Goal: Navigation & Orientation: Find specific page/section

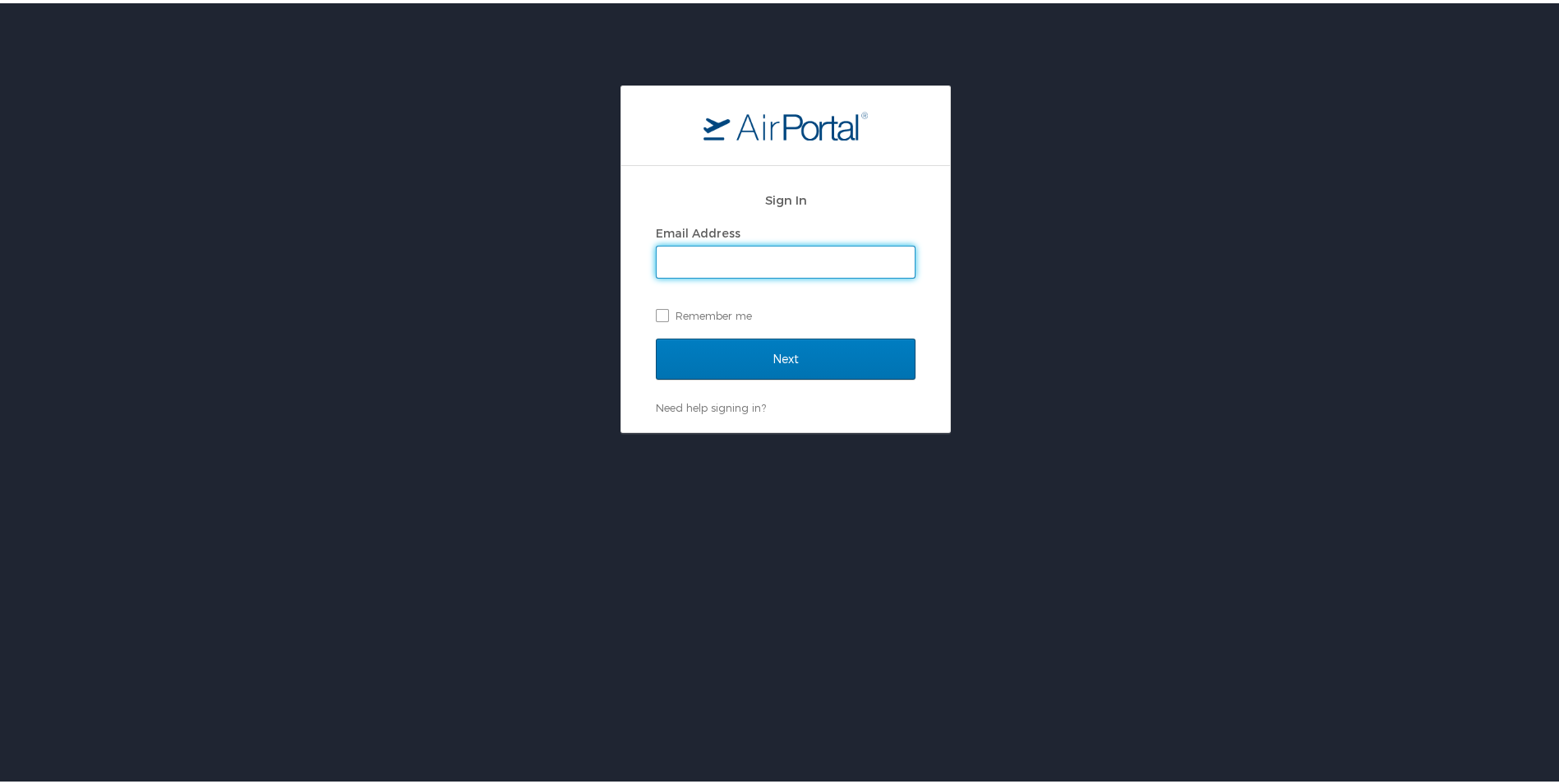
click at [829, 246] on input "Email Address" at bounding box center [786, 259] width 258 height 32
type input "mre001@lsuhs.edu"
drag, startPoint x: 786, startPoint y: 260, endPoint x: 604, endPoint y: 257, distance: 182.0
click at [604, 257] on div "Sign In Email Address mre001@lsuhs.edu Remember me Next Need help signing in? F…" at bounding box center [786, 256] width 1572 height 348
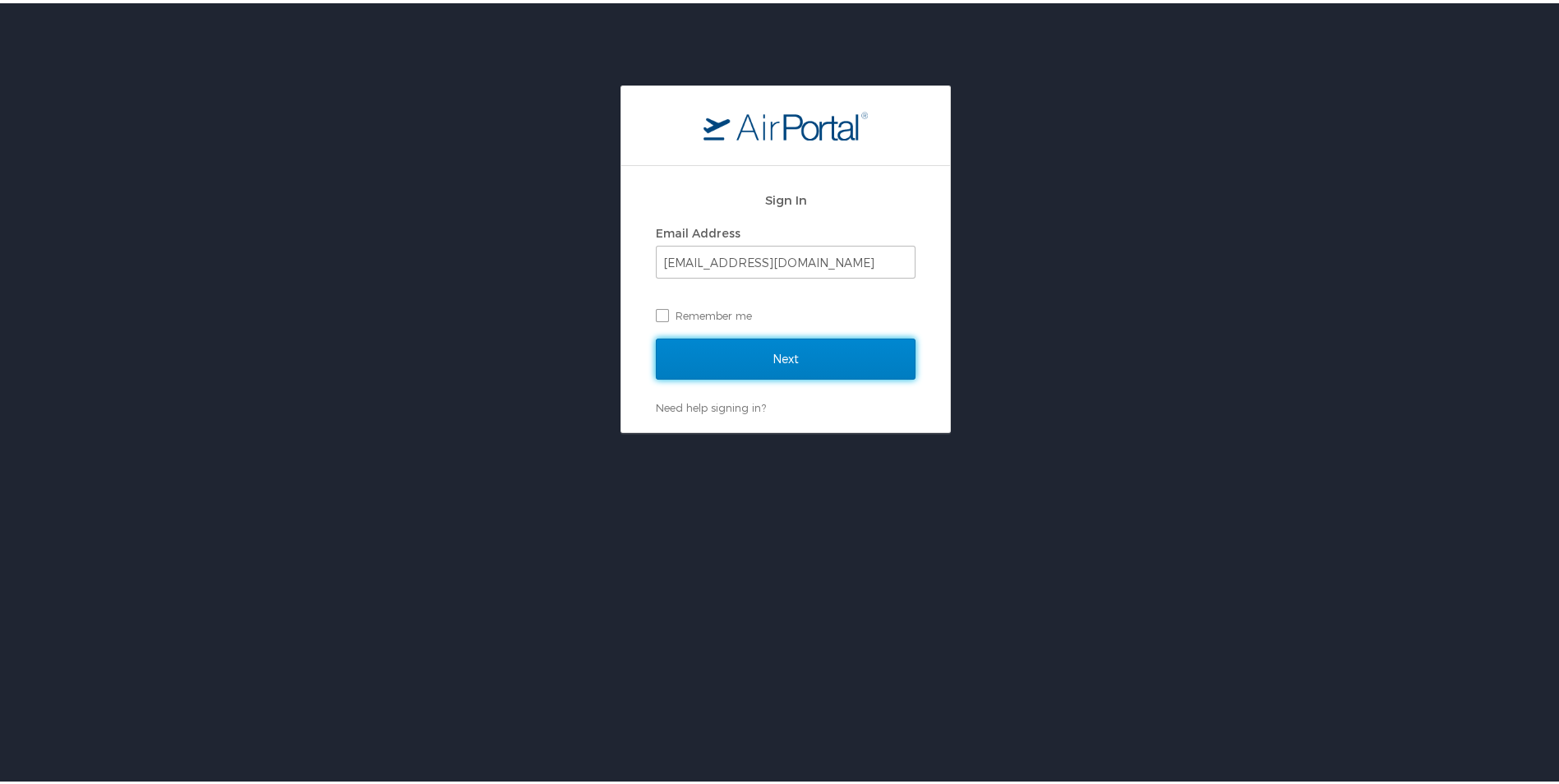
click at [674, 346] on input "Next" at bounding box center [786, 356] width 260 height 41
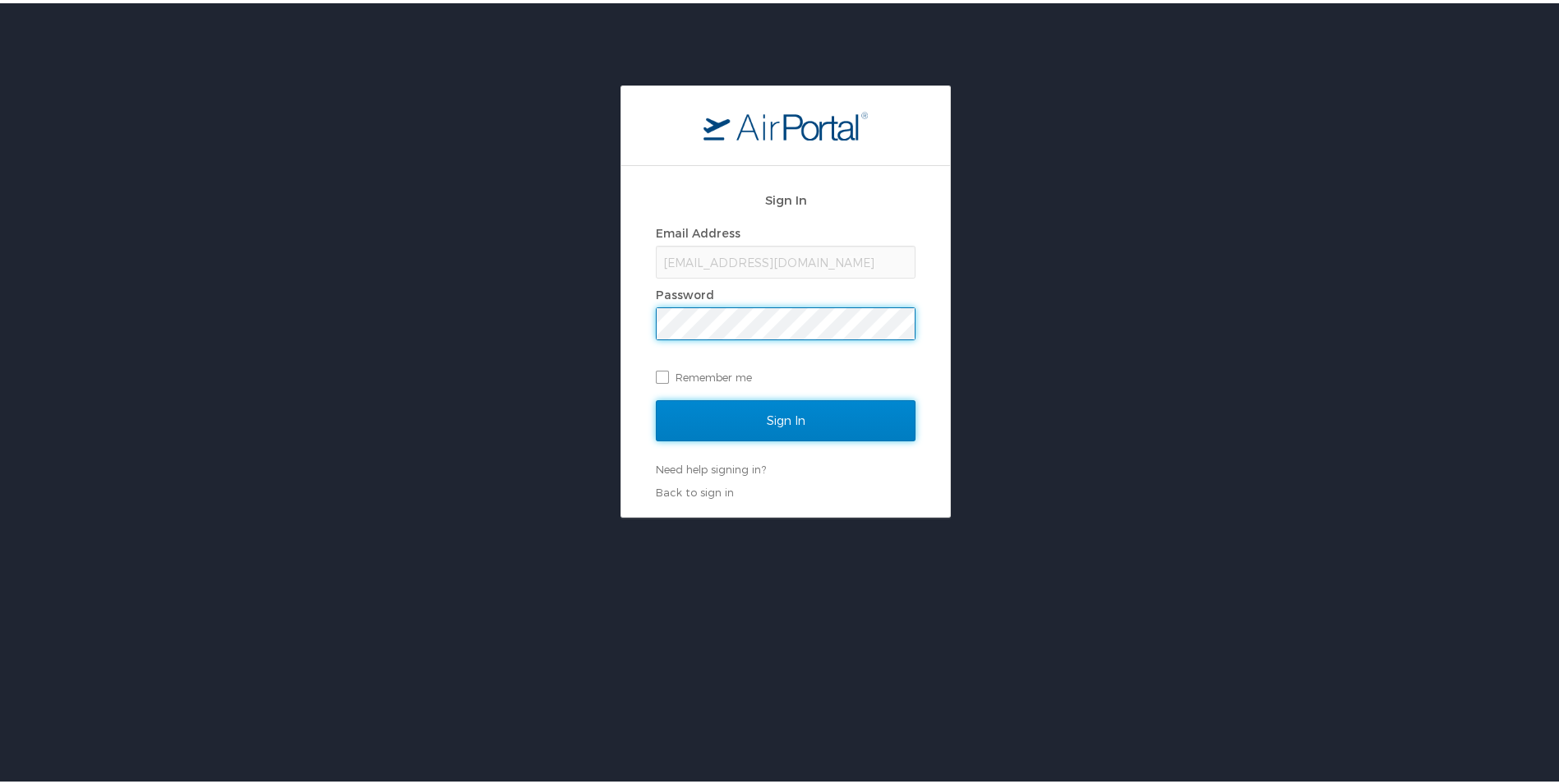
click at [767, 433] on input "Sign In" at bounding box center [786, 417] width 260 height 41
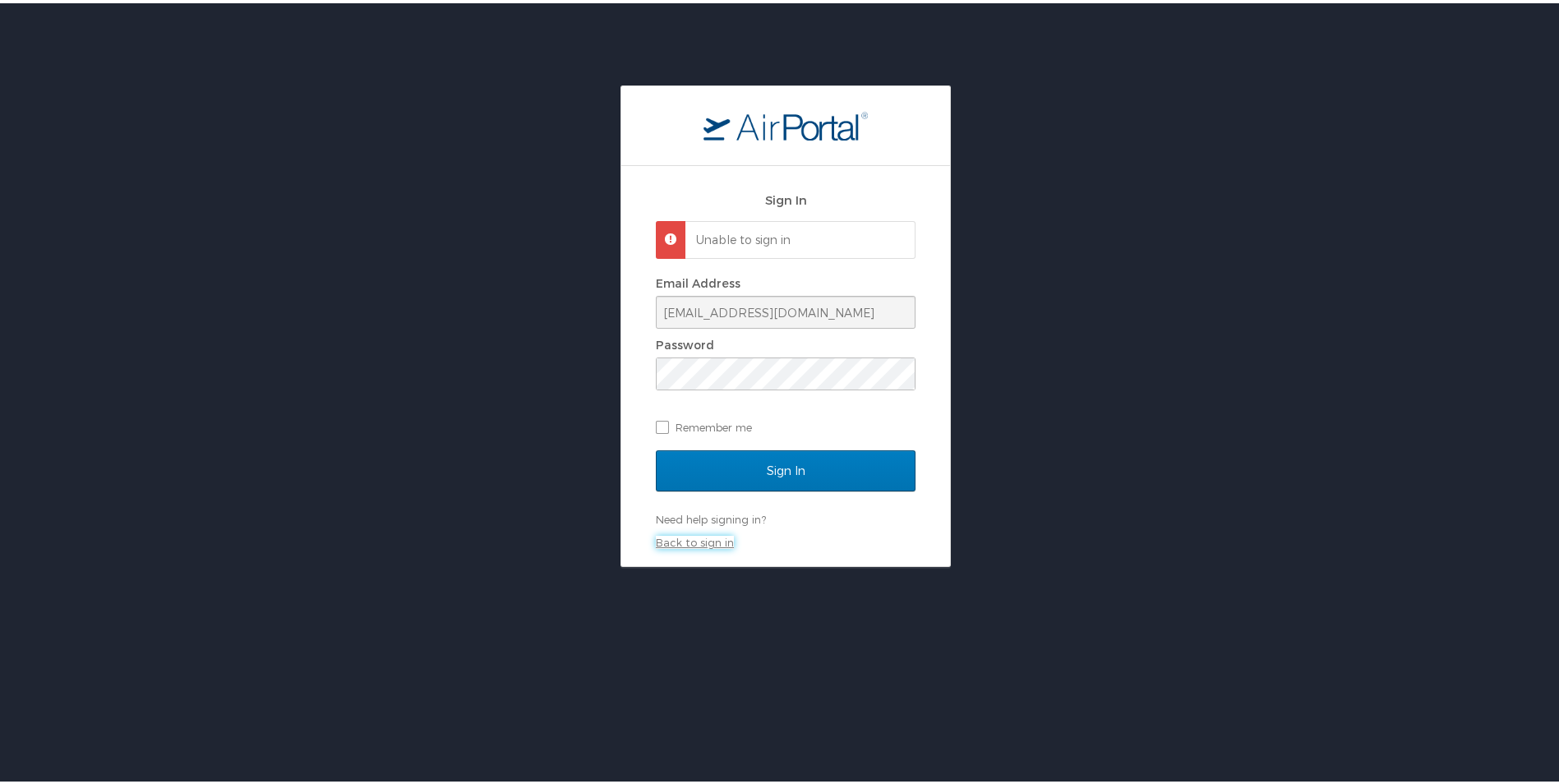
click at [662, 537] on link "Back to sign in" at bounding box center [695, 539] width 78 height 14
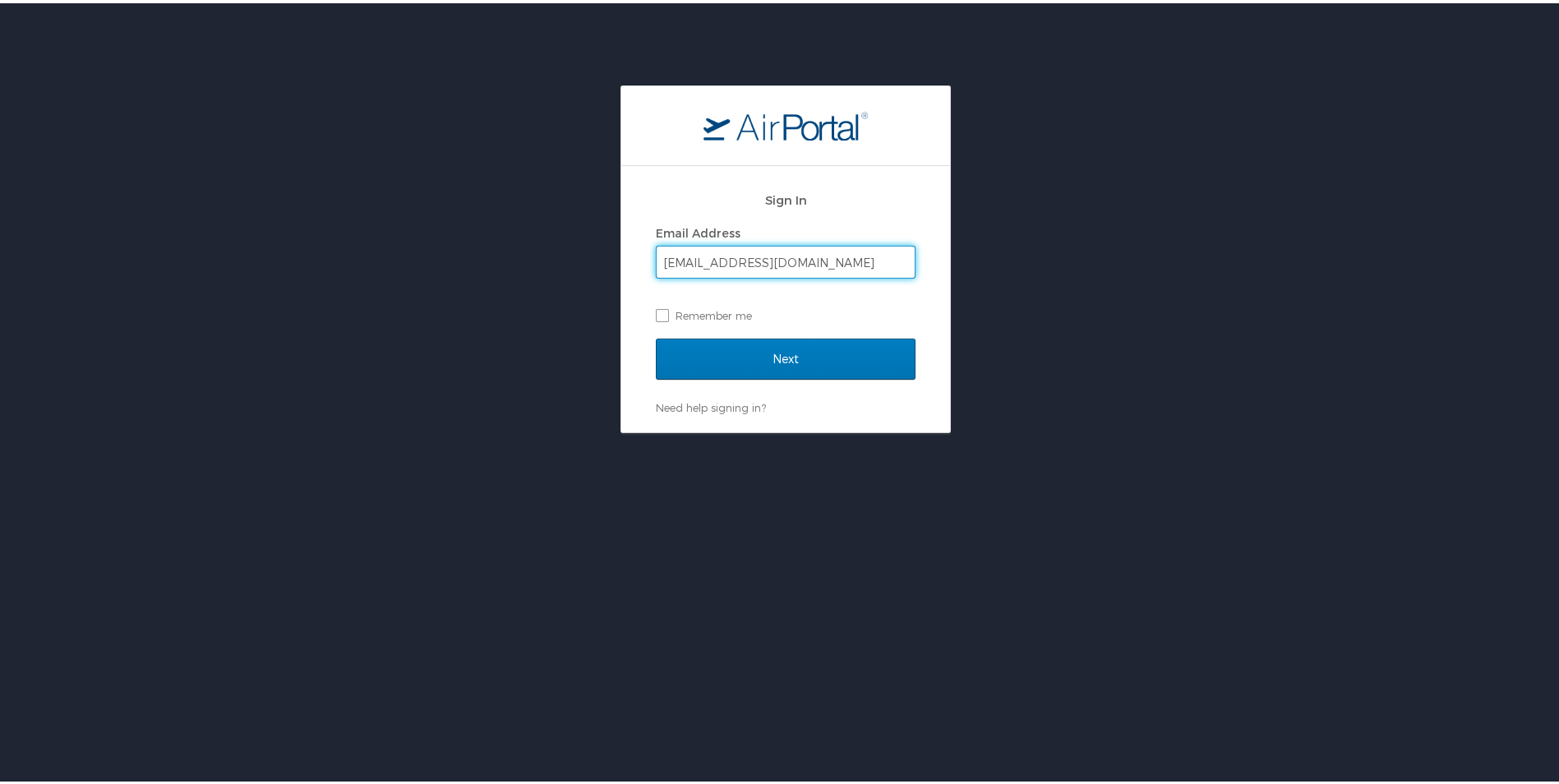
click at [795, 259] on input "mre001@lsuhs.edu" at bounding box center [786, 259] width 258 height 32
type input "mireya.represaperez@lsuhs.edu"
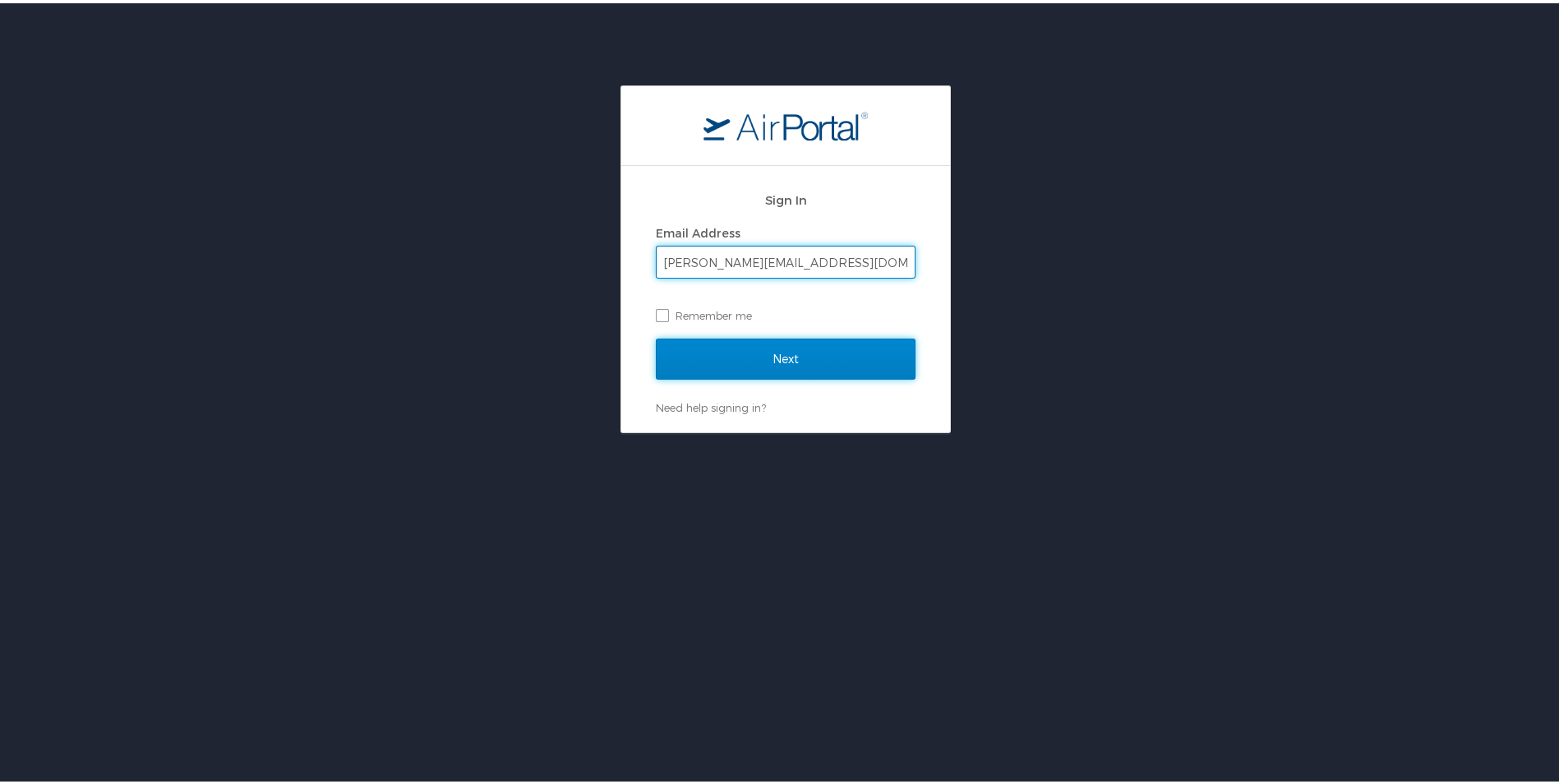
click at [739, 341] on input "Next" at bounding box center [786, 356] width 260 height 41
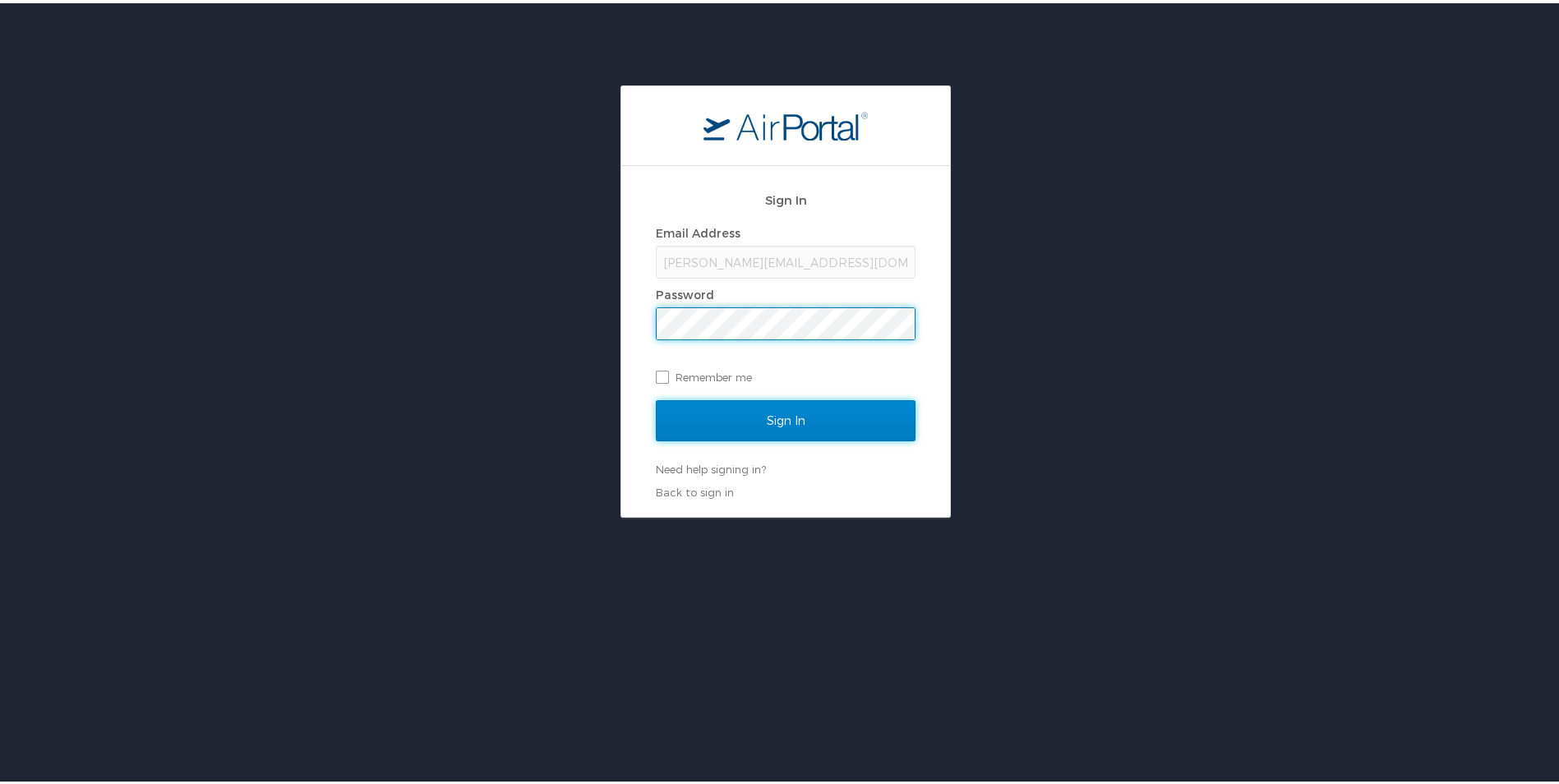
click at [752, 415] on input "Sign In" at bounding box center [786, 417] width 260 height 41
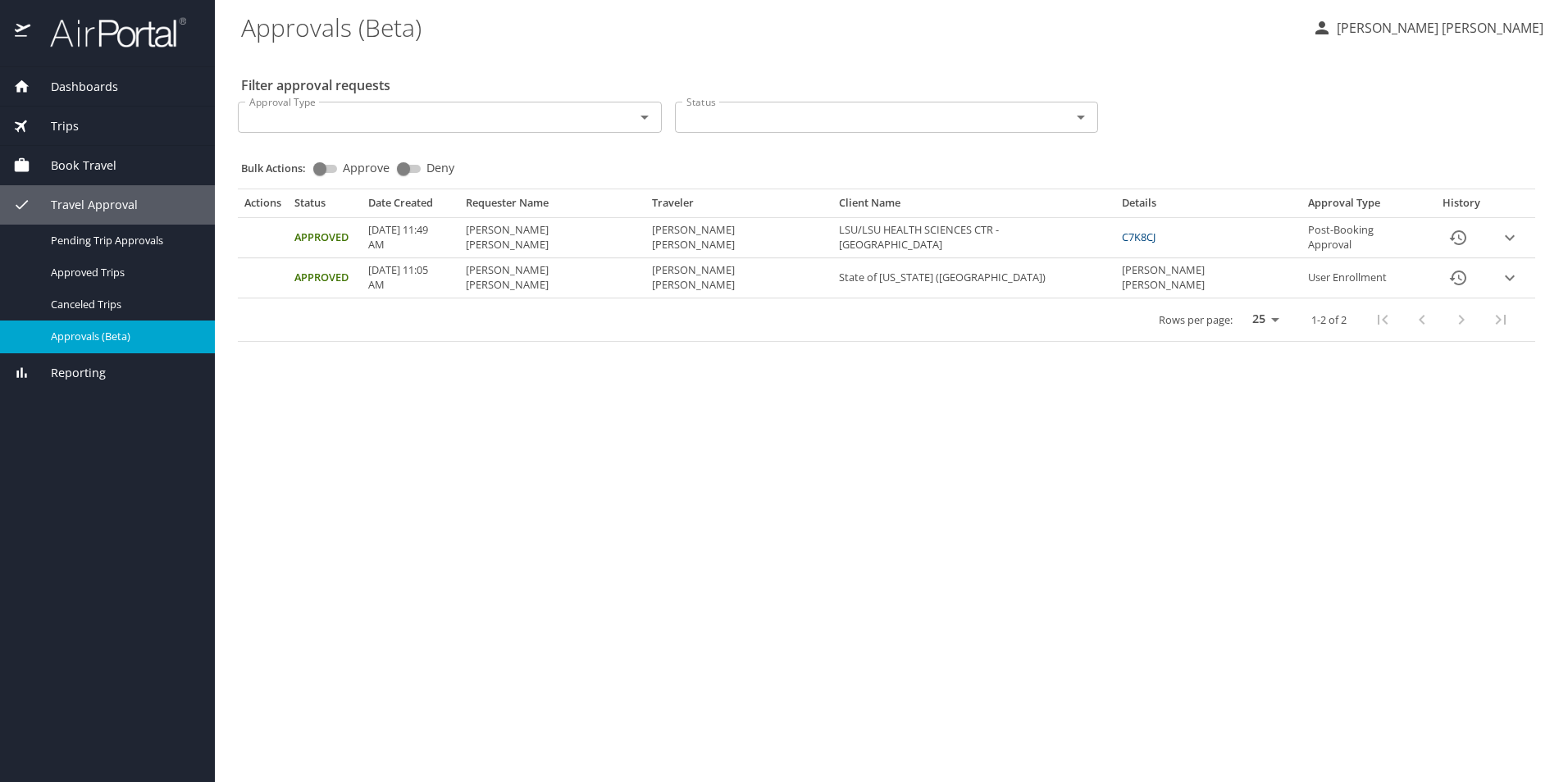
click at [1143, 241] on link "C7K8CJ" at bounding box center [1138, 236] width 33 height 14
click at [1500, 244] on icon "expand row" at bounding box center [1510, 238] width 20 height 20
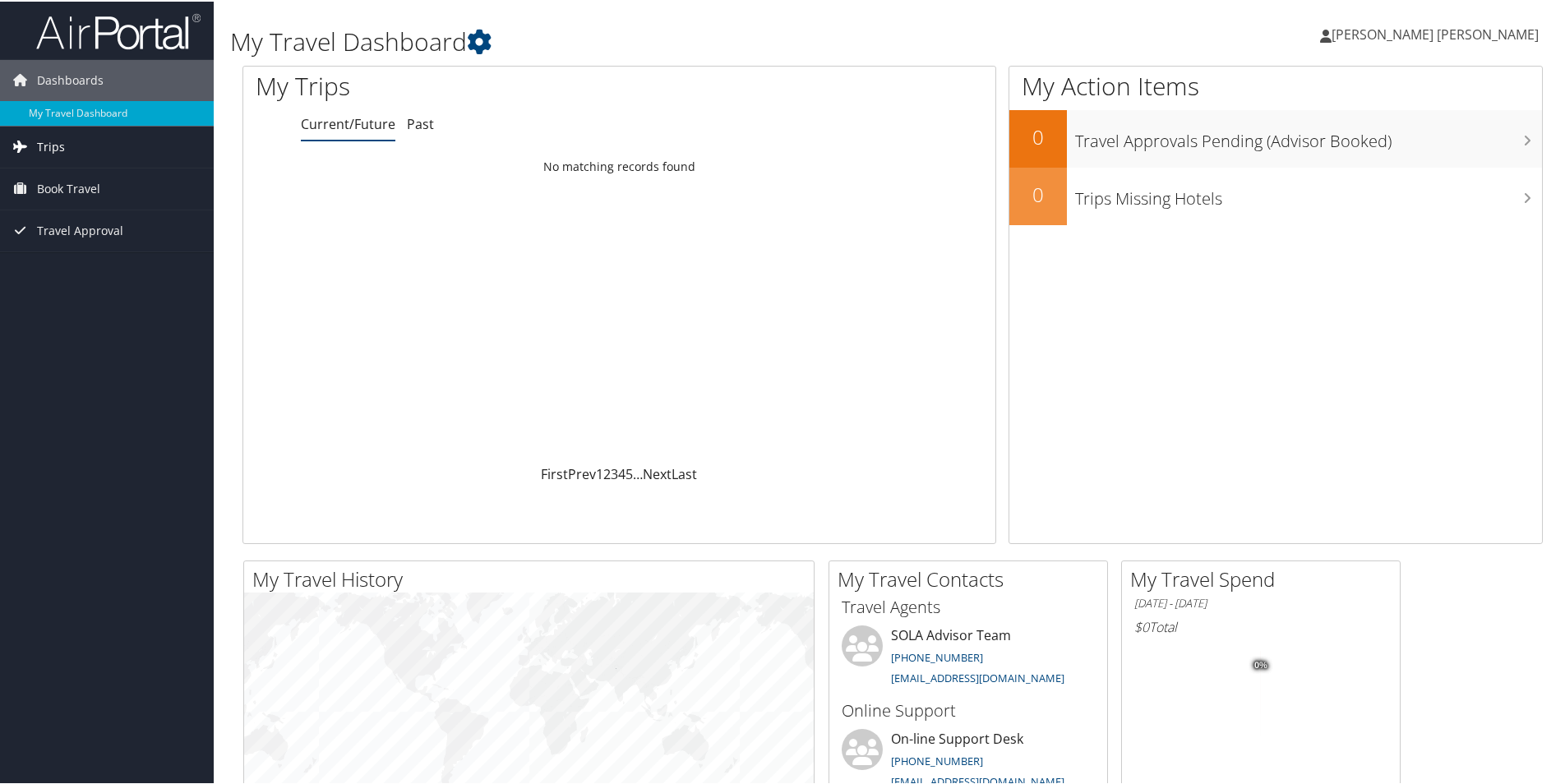
click at [61, 131] on span "Trips" at bounding box center [50, 146] width 28 height 41
click at [84, 203] on link "Past Trips" at bounding box center [106, 203] width 214 height 24
